Goal: Task Accomplishment & Management: Use online tool/utility

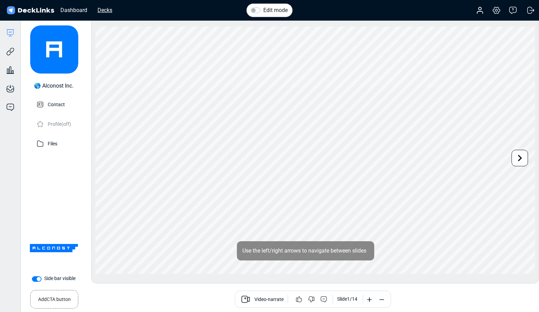
click at [111, 10] on div "Decks" at bounding box center [105, 10] width 22 height 9
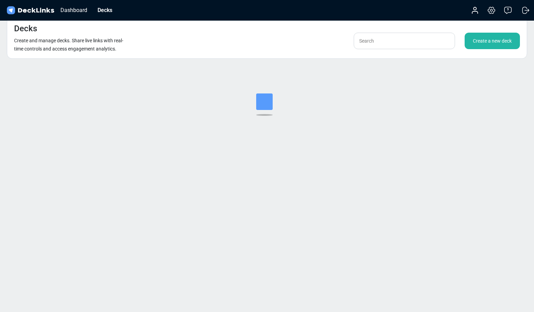
click at [493, 44] on div "Create a new deck" at bounding box center [492, 41] width 55 height 16
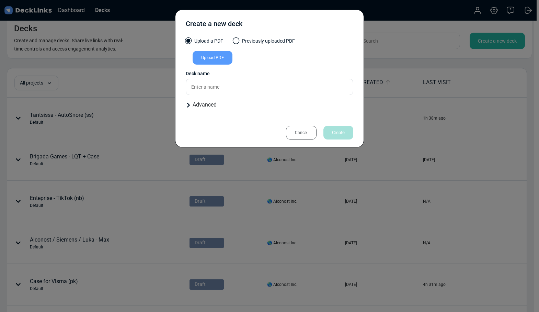
click at [222, 57] on div "Upload PDF" at bounding box center [213, 58] width 40 height 14
click at [0, 0] on input "Upload PDF" at bounding box center [0, 0] width 0 height 0
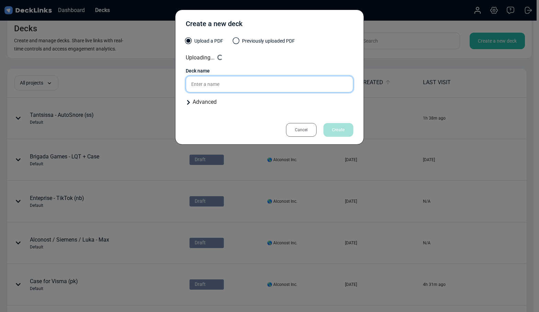
click at [218, 82] on input "text" at bounding box center [270, 84] width 168 height 16
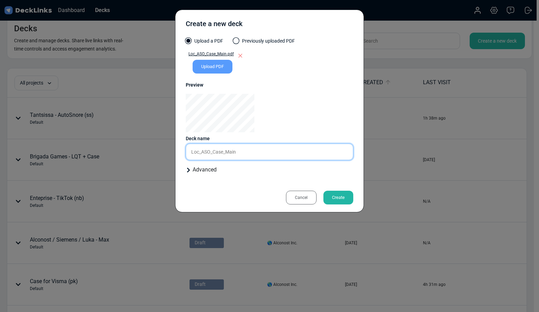
click at [251, 154] on input "Loc_ASO_Case_Main" at bounding box center [270, 152] width 168 height 16
drag, startPoint x: 251, startPoint y: 154, endPoint x: 182, endPoint y: 153, distance: 69.1
click at [182, 153] on div "Create a new deck Upload a PDF Previously uploaded PDF Loc_ASO_Case_Main.pdf Up…" at bounding box center [269, 111] width 189 height 203
paste input "Hi [PERSON_NAME], Hope you're having a lovely [DATE]! I'm reaching out to ask a…"
type input "Hi [PERSON_NAME], Hope you're having a lovely [DATE]! I'm reaching out to ask a…"
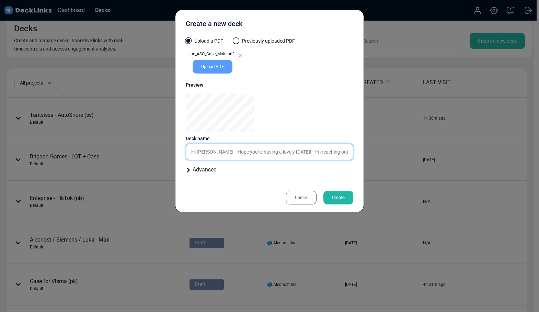
drag, startPoint x: 349, startPoint y: 153, endPoint x: 41, endPoint y: 140, distance: 308.4
click at [40, 140] on div "Create a new deck Upload a PDF Previously uploaded PDF Loc_ASO_Case_Main.pdf Up…" at bounding box center [269, 156] width 539 height 312
type input "SEO optmized translations (nb)"
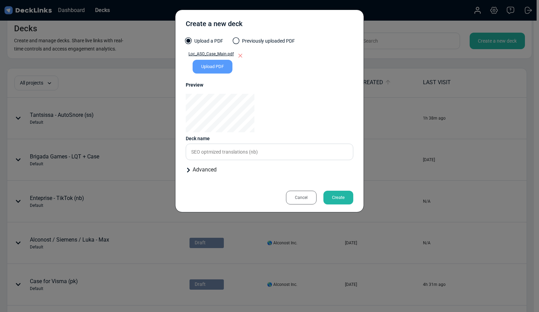
click at [346, 199] on div "Create" at bounding box center [339, 198] width 30 height 14
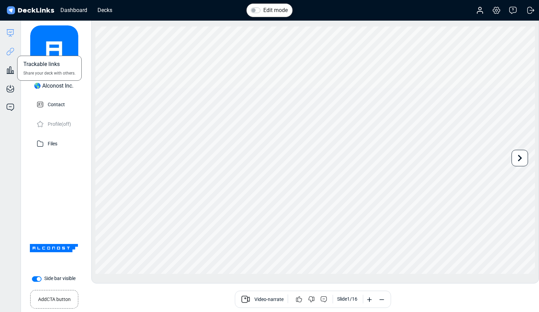
click at [8, 54] on icon at bounding box center [10, 51] width 8 height 8
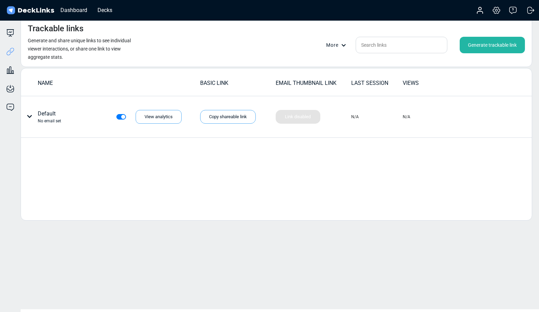
click at [490, 41] on div "Generate trackable link" at bounding box center [492, 45] width 65 height 16
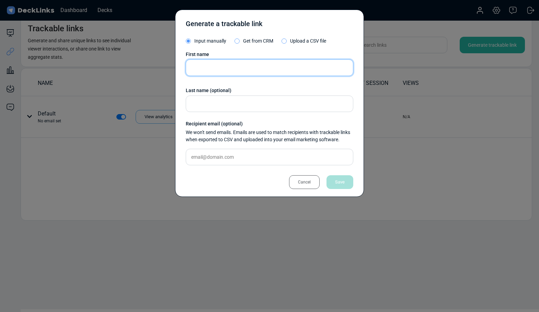
click at [248, 67] on input "text" at bounding box center [270, 67] width 168 height 16
type input "[PERSON_NAME]"
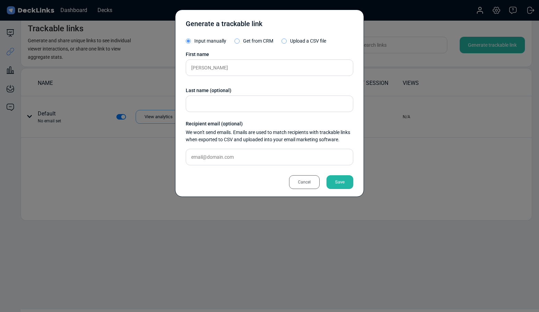
click at [340, 183] on div "Save" at bounding box center [340, 182] width 27 height 14
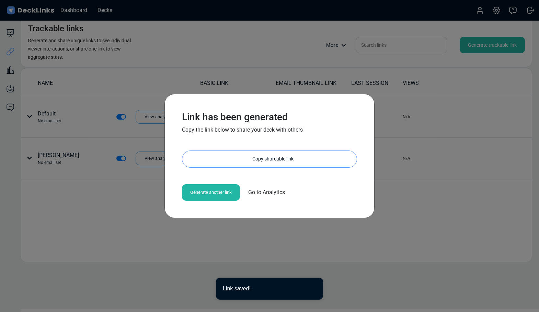
click at [225, 161] on div "Copy shareable link" at bounding box center [273, 159] width 168 height 16
